Goal: Check status: Check status

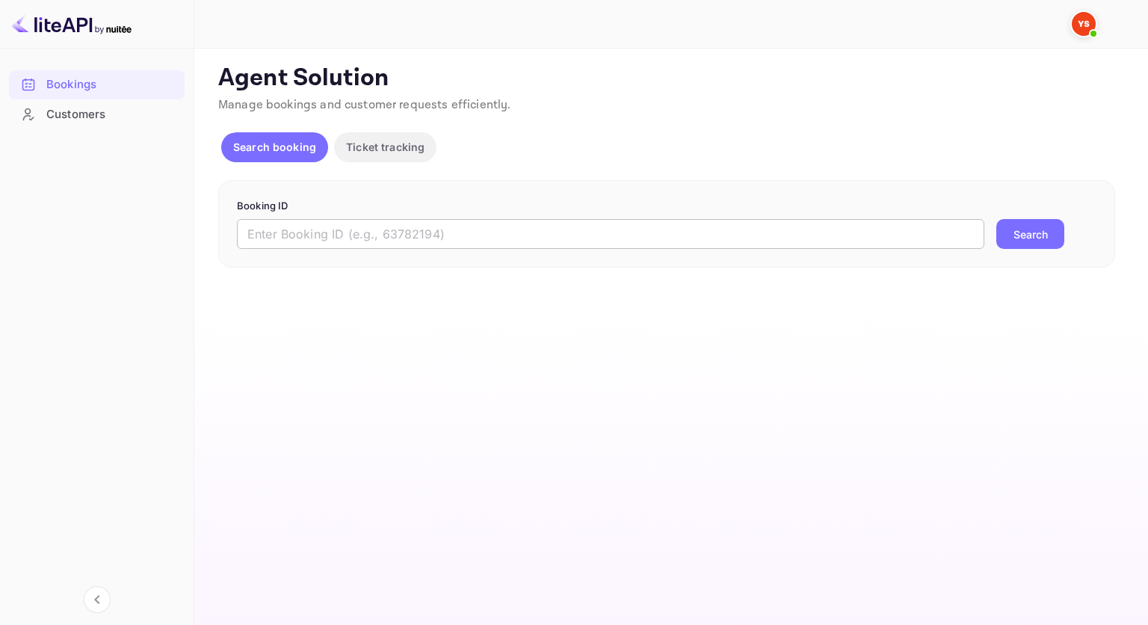
click at [454, 241] on input "text" at bounding box center [611, 234] width 748 height 30
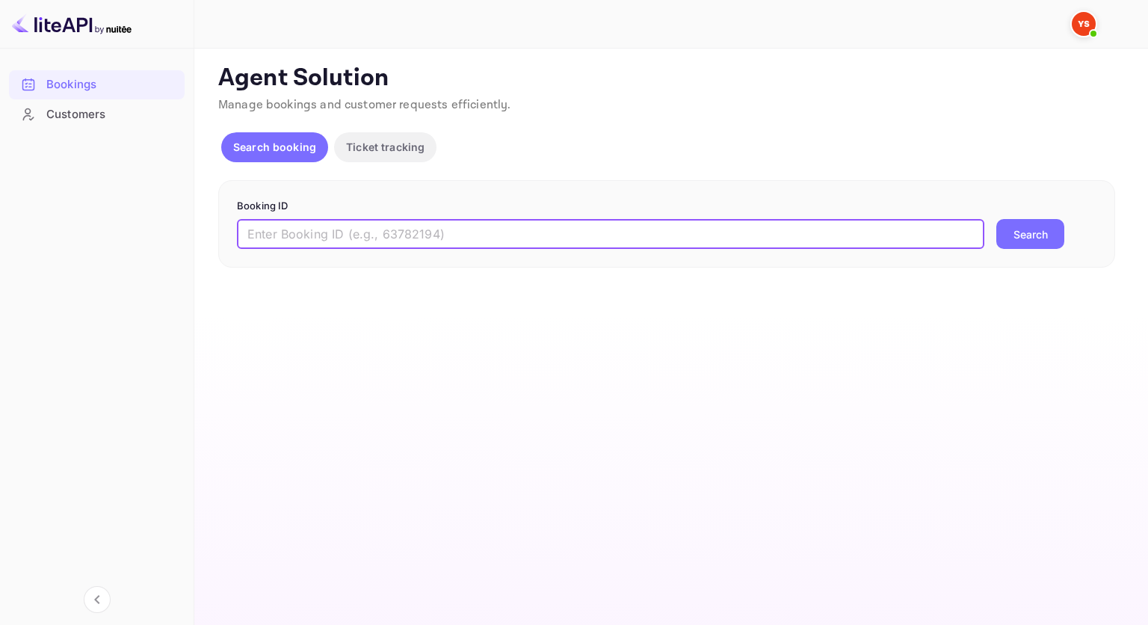
paste input "9128075"
type input "9128075"
click at [1029, 232] on button "Search" at bounding box center [1030, 234] width 68 height 30
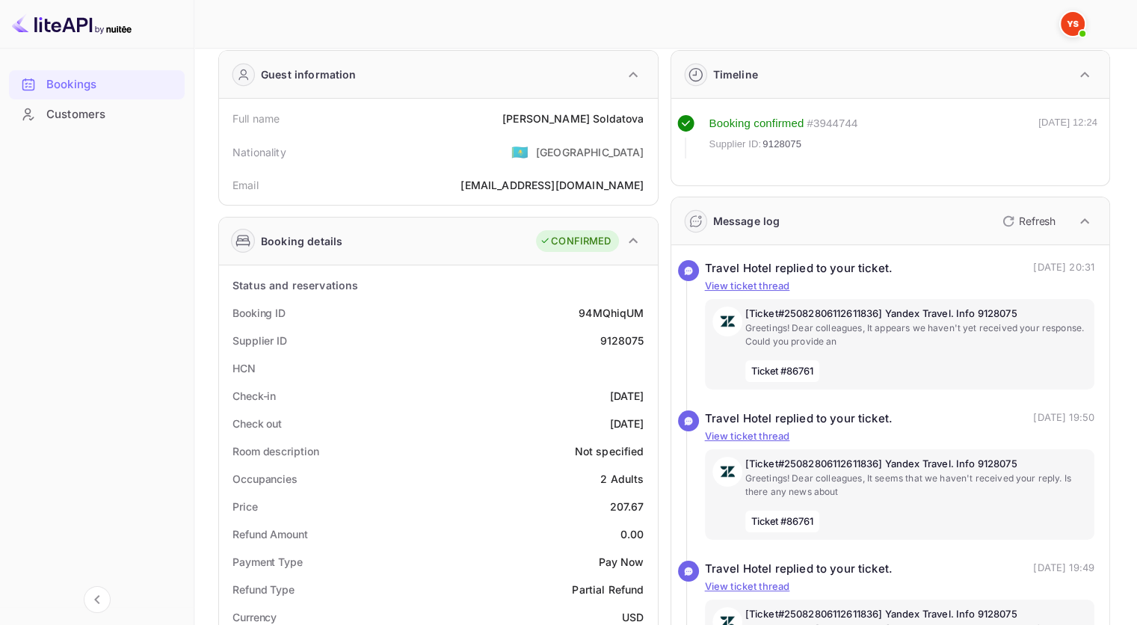
scroll to position [75, 0]
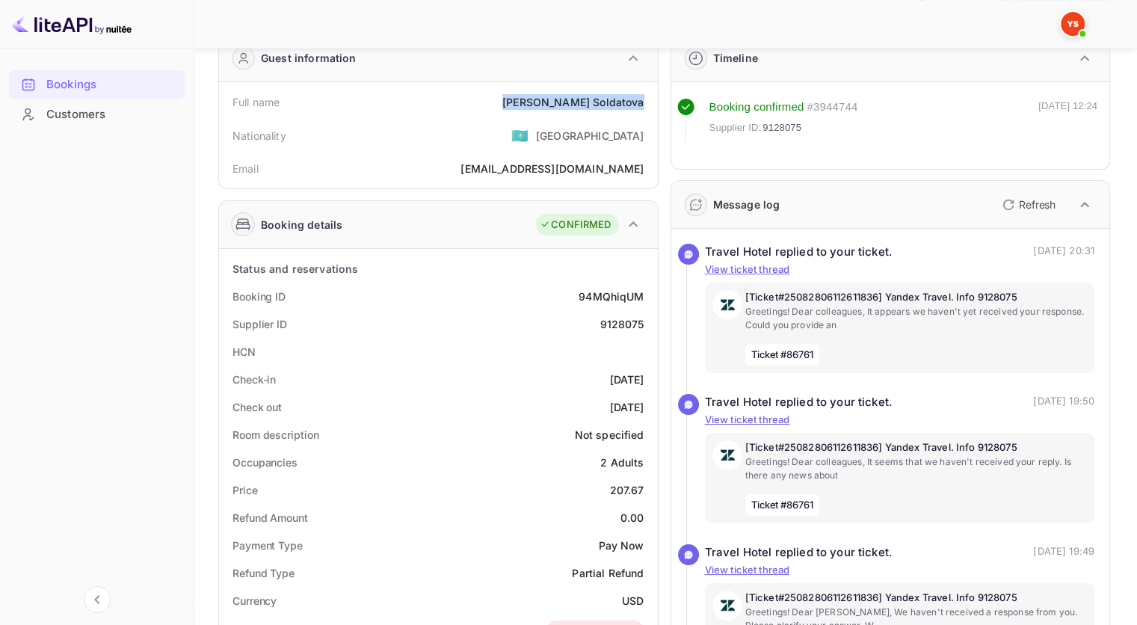
drag, startPoint x: 573, startPoint y: 101, endPoint x: 643, endPoint y: 99, distance: 70.3
click at [643, 99] on div "[PERSON_NAME]" at bounding box center [572, 102] width 141 height 16
copy div "[PERSON_NAME]"
click at [629, 325] on div "9128075" at bounding box center [622, 324] width 44 height 16
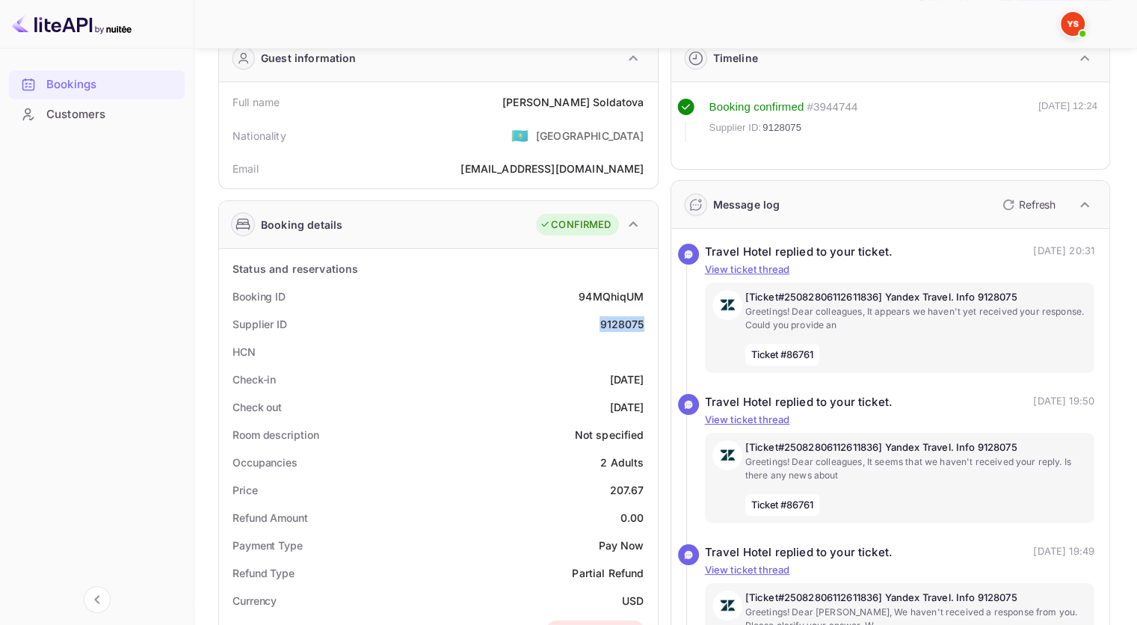
copy div "9128075"
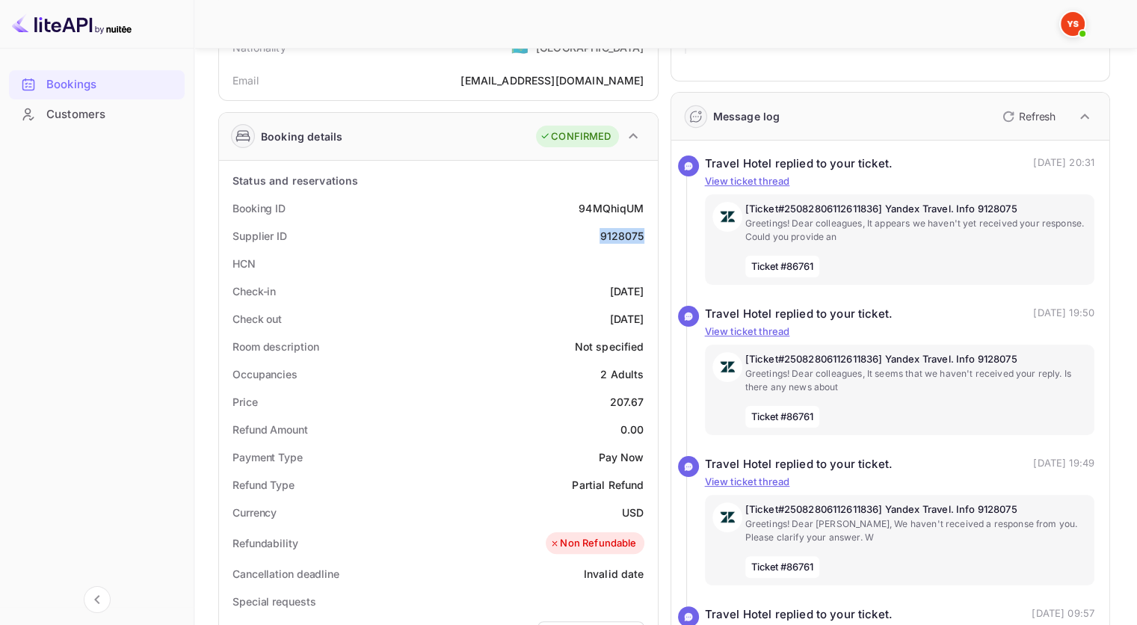
scroll to position [224, 0]
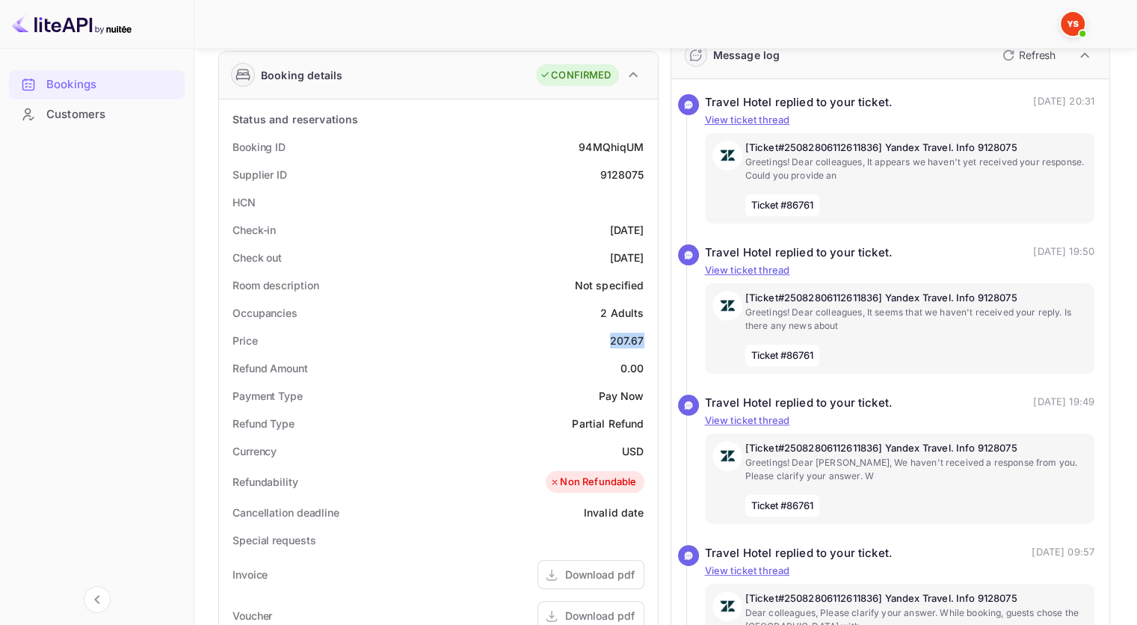
drag, startPoint x: 612, startPoint y: 340, endPoint x: 642, endPoint y: 340, distance: 30.7
click at [642, 340] on div "207.67" at bounding box center [627, 341] width 34 height 16
copy div "207.67"
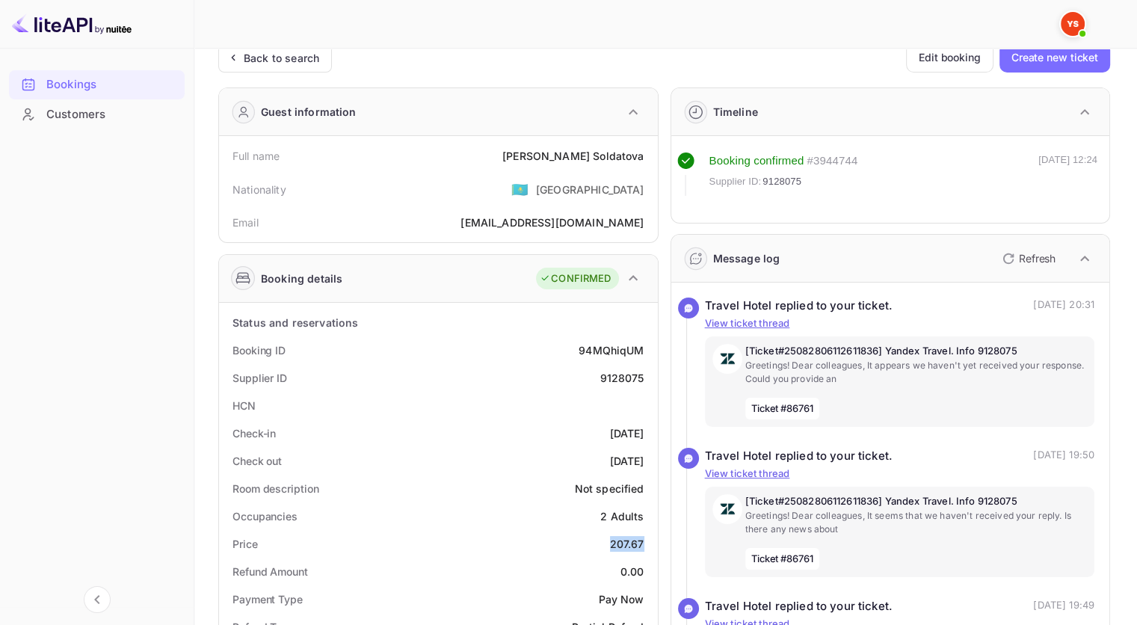
scroll to position [0, 0]
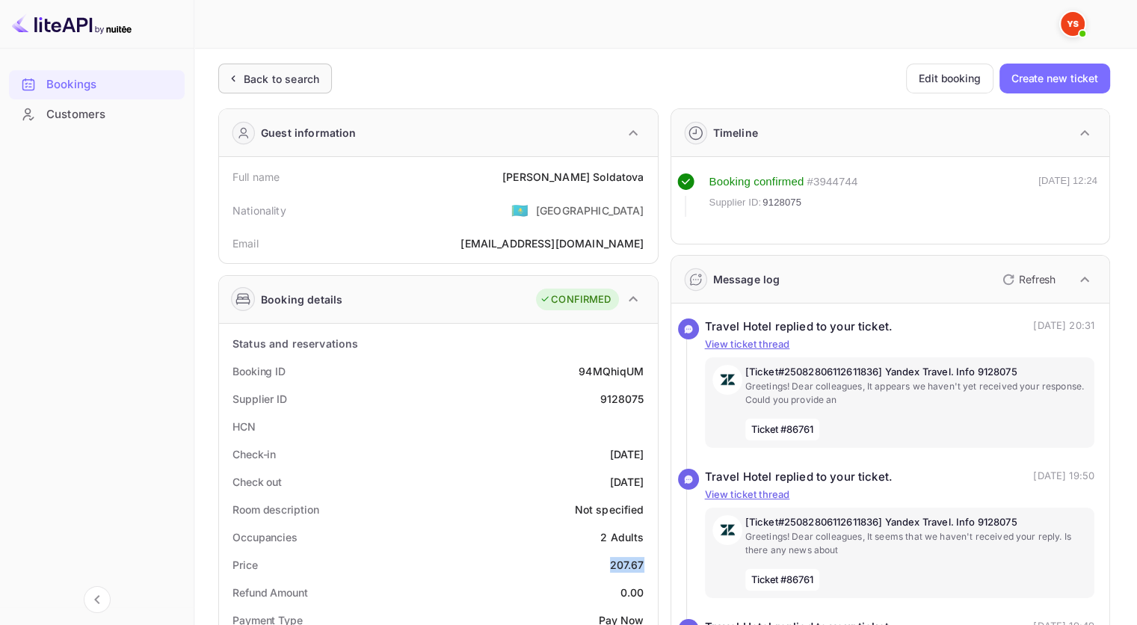
click at [272, 82] on div "Back to search" at bounding box center [282, 79] width 76 height 16
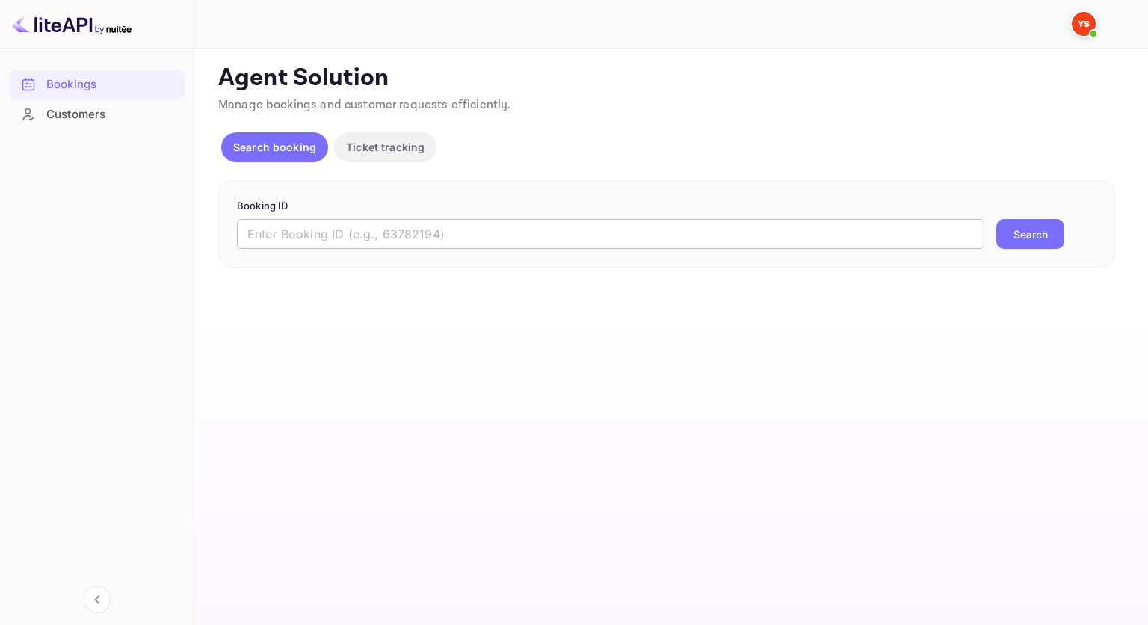
click at [370, 227] on input "text" at bounding box center [611, 234] width 748 height 30
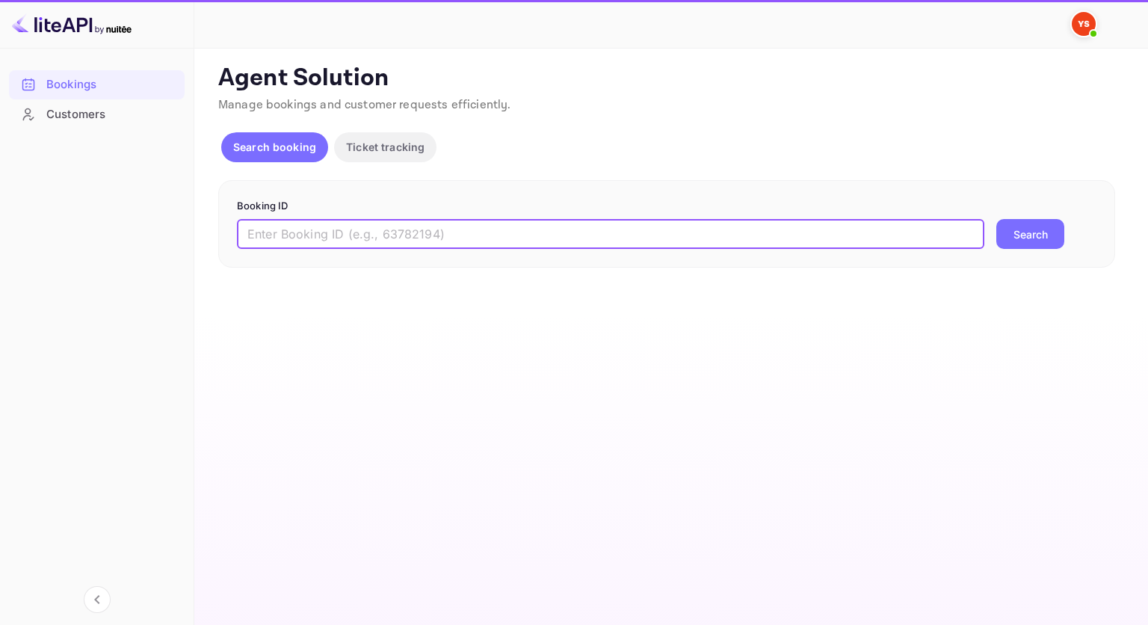
paste input "9429109"
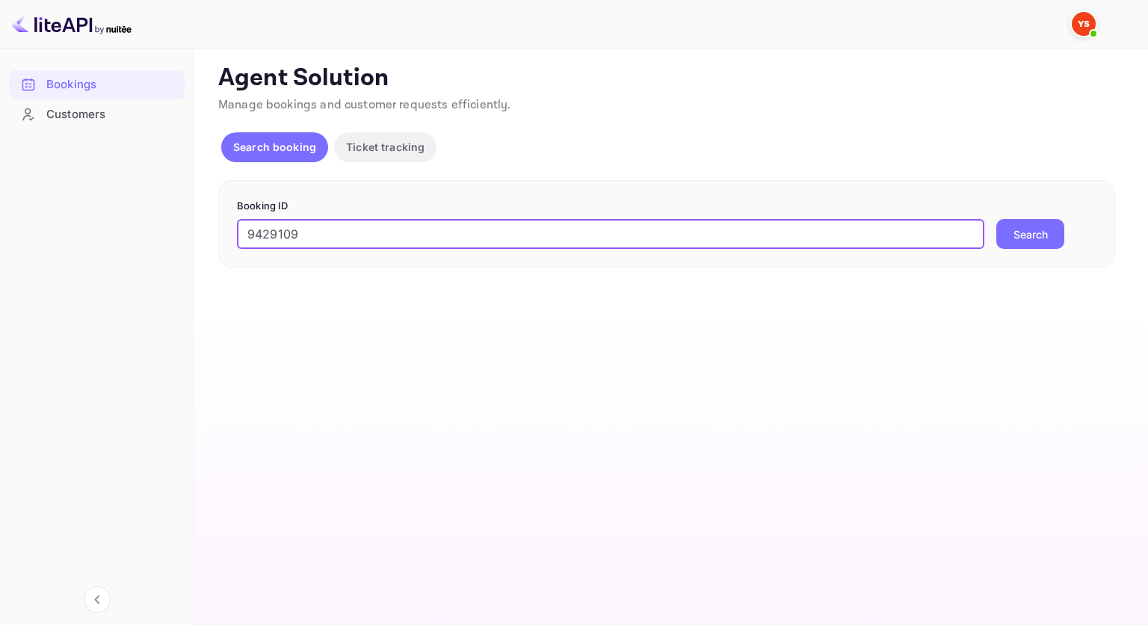
type input "9429109"
click at [1038, 238] on button "Search" at bounding box center [1030, 234] width 68 height 30
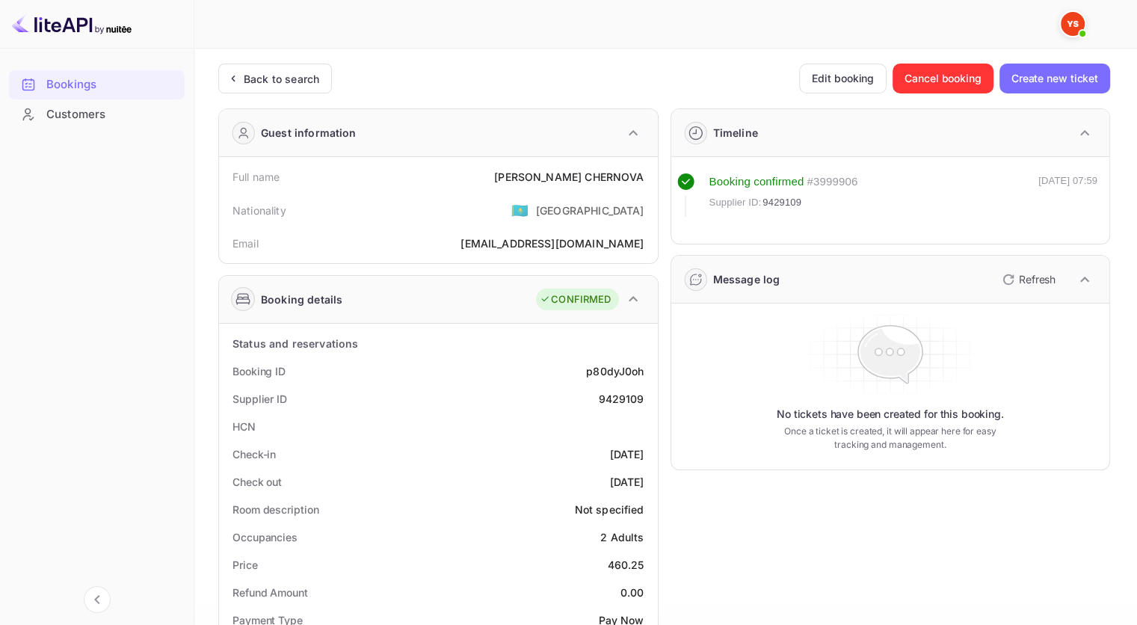
click at [619, 395] on div "9429109" at bounding box center [621, 399] width 46 height 16
copy div "9429109"
click at [610, 170] on div "[PERSON_NAME]" at bounding box center [569, 177] width 150 height 16
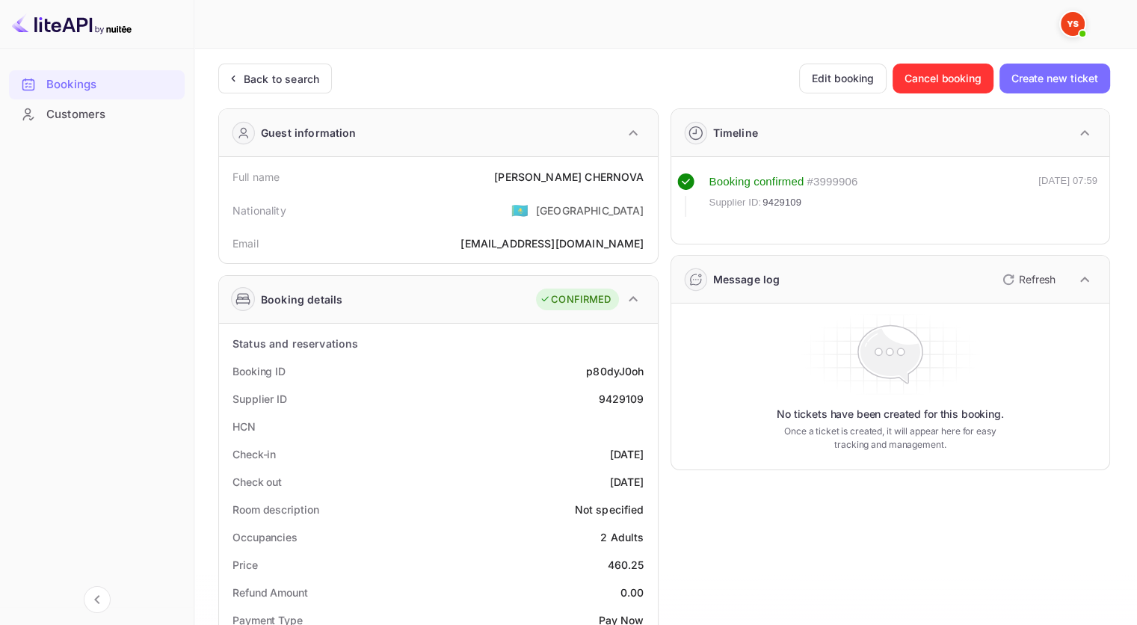
click at [624, 176] on div "[PERSON_NAME]" at bounding box center [569, 177] width 150 height 16
click at [622, 176] on div "[PERSON_NAME]" at bounding box center [569, 177] width 150 height 16
copy div "[PERSON_NAME]"
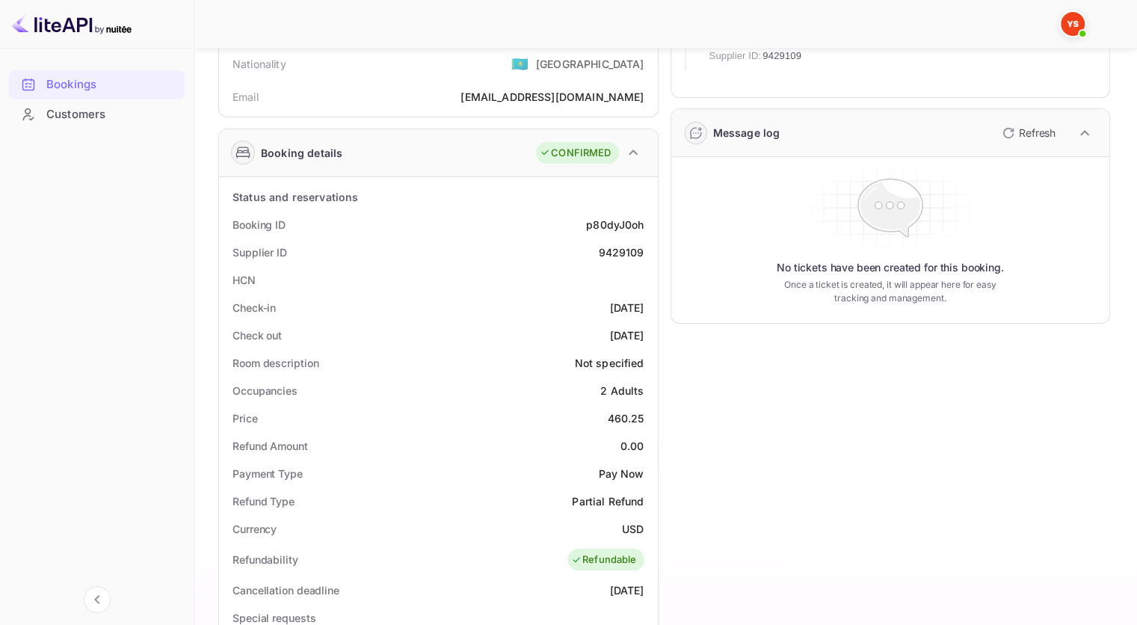
scroll to position [224, 0]
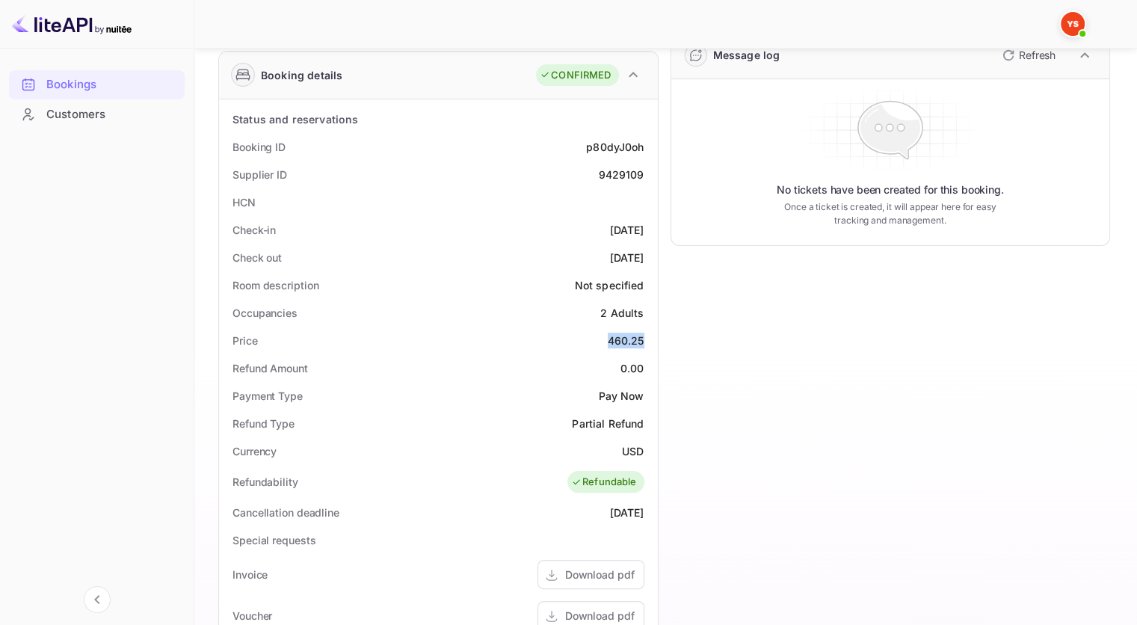
drag, startPoint x: 608, startPoint y: 339, endPoint x: 643, endPoint y: 341, distance: 35.2
click at [643, 341] on div "460.25" at bounding box center [626, 341] width 37 height 16
copy div "460.25"
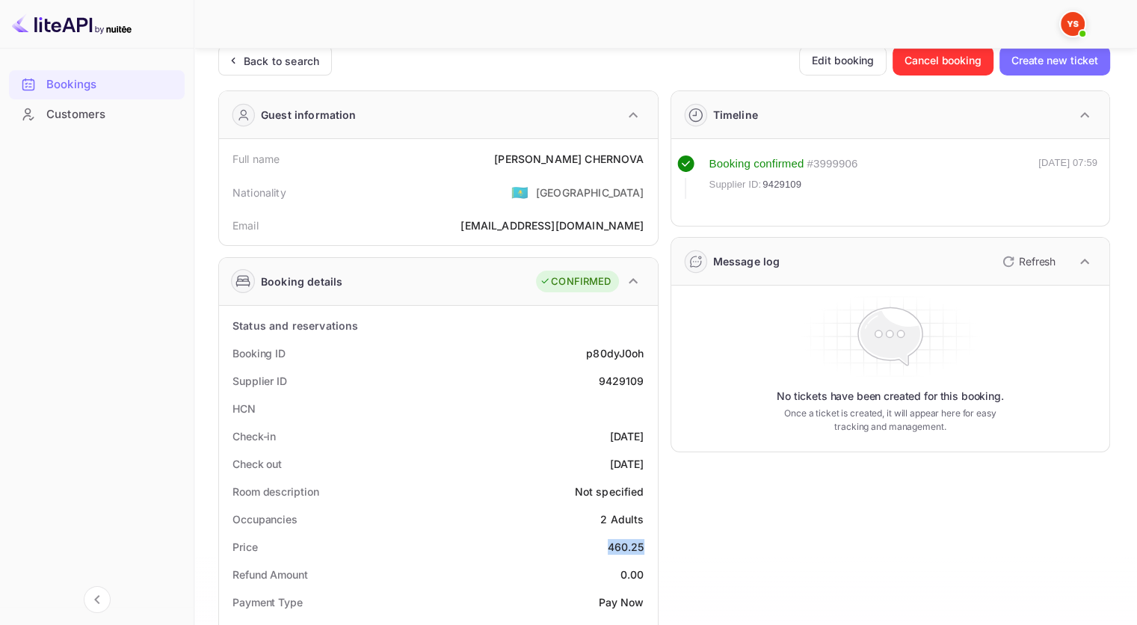
scroll to position [0, 0]
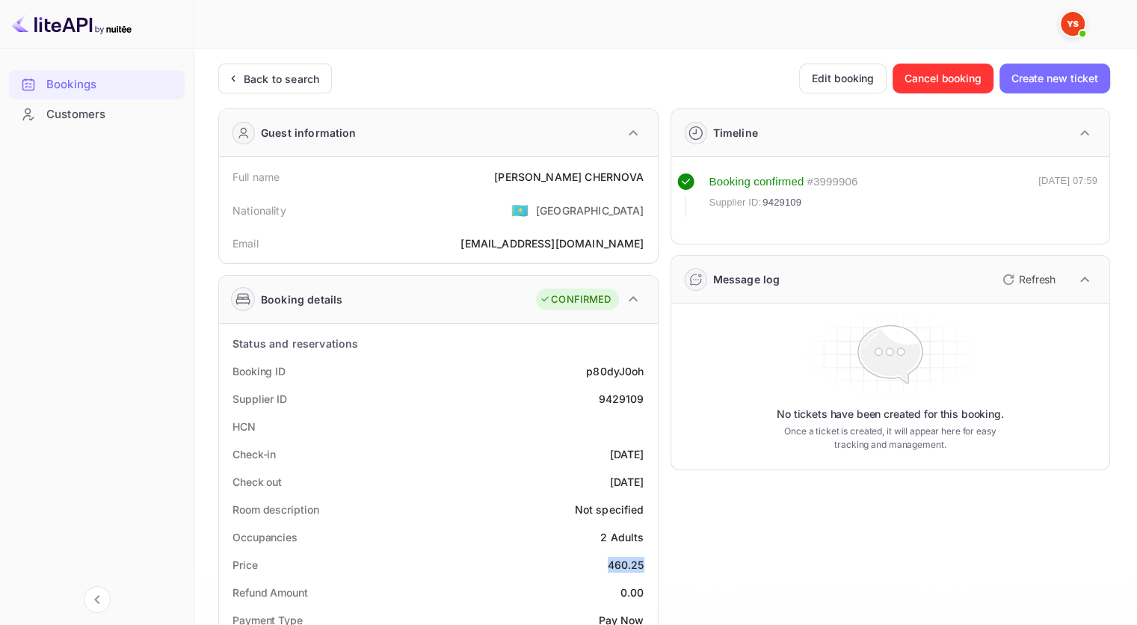
click at [623, 396] on div "9429109" at bounding box center [621, 399] width 46 height 16
copy div "9429109"
